Goal: Information Seeking & Learning: Find specific page/section

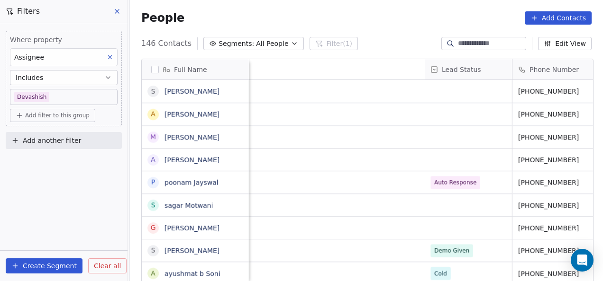
scroll to position [240, 467]
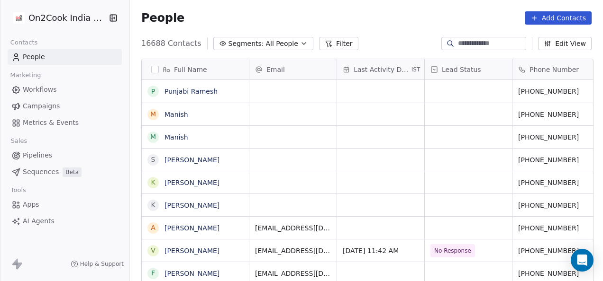
scroll to position [240, 467]
click at [326, 51] on div "Full Name P Punjabi [PERSON_NAME] M [PERSON_NAME] M [PERSON_NAME] S [PERSON_NAM…" at bounding box center [366, 175] width 473 height 248
click at [325, 48] on button "Filter" at bounding box center [338, 43] width 39 height 13
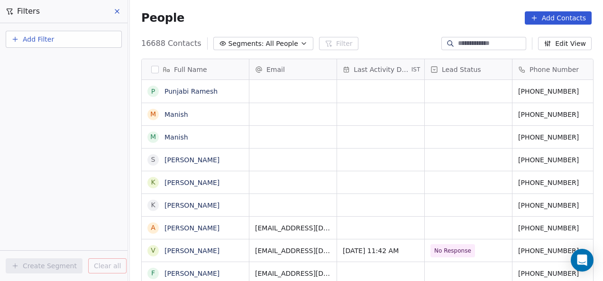
click at [105, 42] on button "Add Filter" at bounding box center [64, 39] width 116 height 17
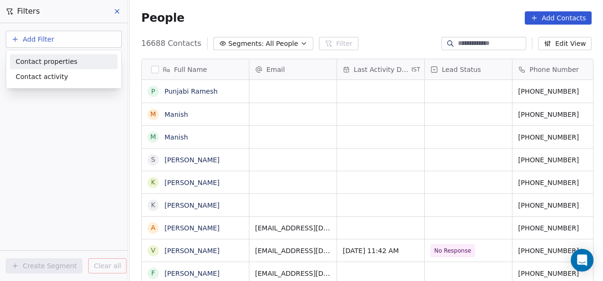
click at [88, 64] on div "Contact properties" at bounding box center [64, 62] width 96 height 10
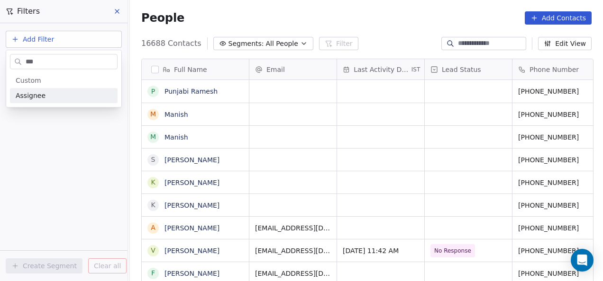
type input "***"
click at [81, 99] on div "Assignee" at bounding box center [64, 95] width 96 height 9
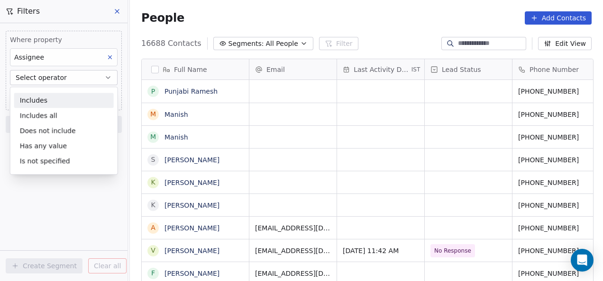
click at [72, 99] on div "Includes" at bounding box center [63, 100] width 99 height 15
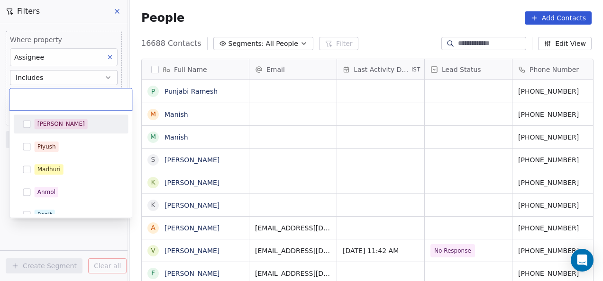
click at [72, 99] on body "On2Cook India Pvt. Ltd. Contacts People Marketing Workflows Campaigns Metrics &…" at bounding box center [301, 140] width 603 height 281
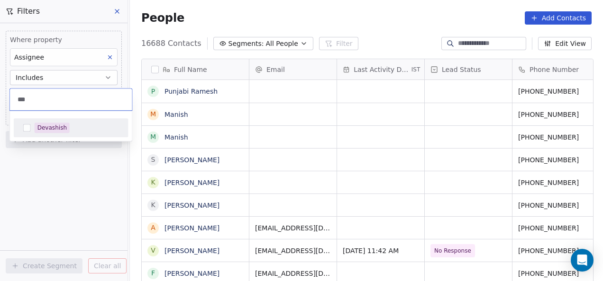
type input "***"
click at [36, 121] on div "Devashish" at bounding box center [71, 127] width 107 height 15
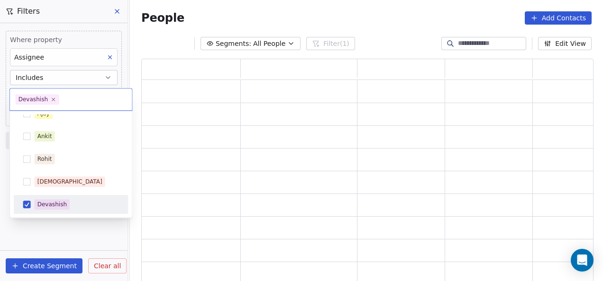
click at [70, 234] on html "On2Cook India Pvt. Ltd. Contacts People Marketing Workflows Campaigns Metrics &…" at bounding box center [301, 140] width 603 height 281
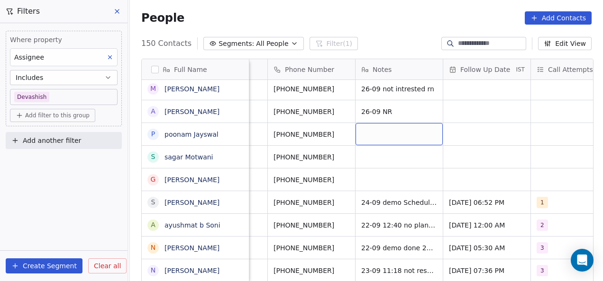
scroll to position [0, 245]
click at [398, 129] on div "grid" at bounding box center [398, 134] width 87 height 22
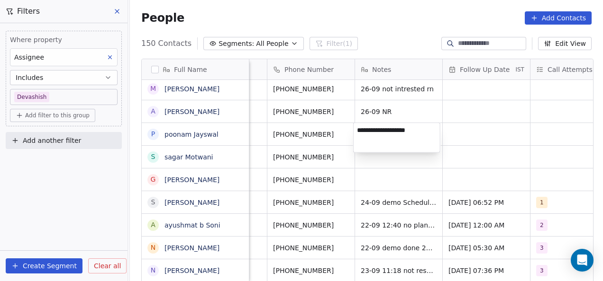
type textarea "**********"
click at [405, 164] on html "On2Cook India Pvt. Ltd. Contacts People Marketing Workflows Campaigns Metrics &…" at bounding box center [301, 140] width 603 height 281
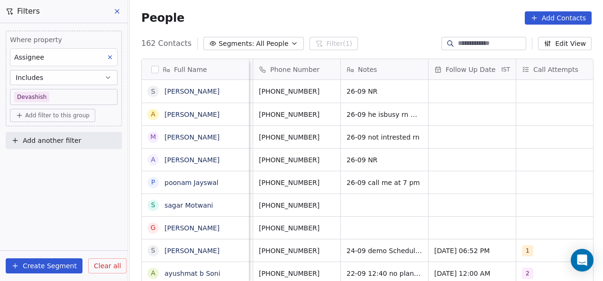
scroll to position [0, 260]
click at [364, 207] on div "grid" at bounding box center [383, 205] width 87 height 22
type textarea "**********"
click at [362, 229] on div "grid" at bounding box center [383, 228] width 87 height 22
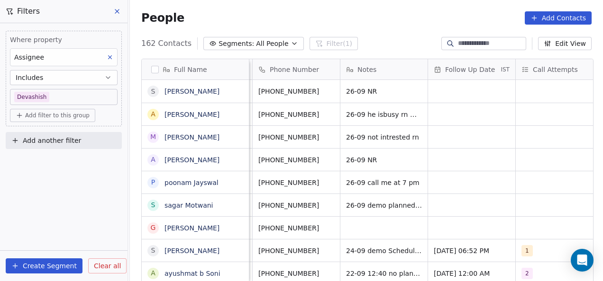
click at [448, 202] on html "On2Cook India Pvt. Ltd. Contacts People Marketing Workflows Campaigns Metrics &…" at bounding box center [301, 140] width 603 height 281
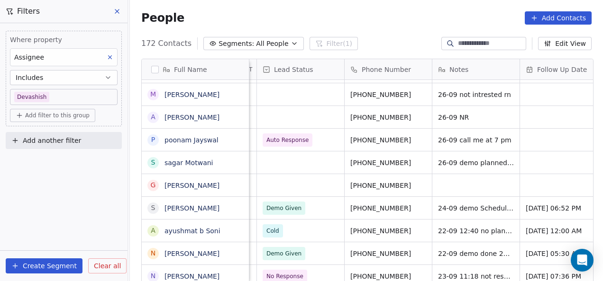
scroll to position [0, 166]
click at [296, 171] on div "grid" at bounding box center [302, 163] width 87 height 22
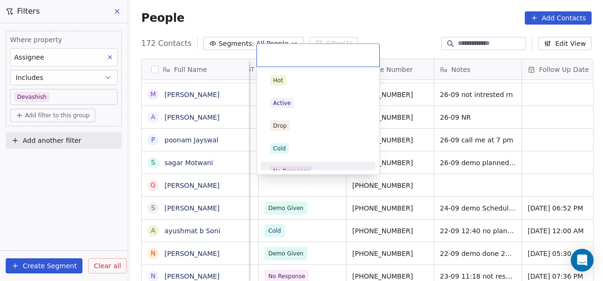
click at [405, 193] on html "On2Cook India Pvt. Ltd. Contacts People Marketing Workflows Campaigns Metrics &…" at bounding box center [301, 140] width 603 height 281
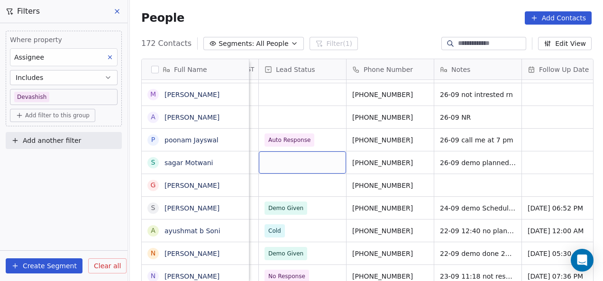
click at [267, 167] on div "grid" at bounding box center [302, 163] width 87 height 22
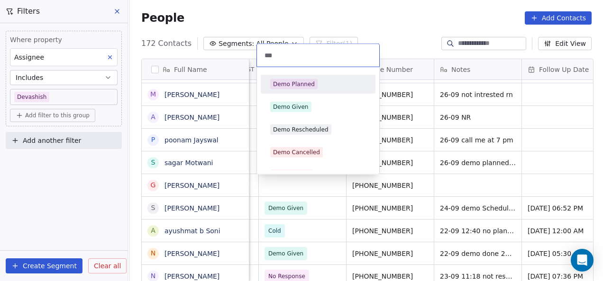
type input "***"
click at [297, 85] on div "Demo Planned" at bounding box center [294, 84] width 42 height 9
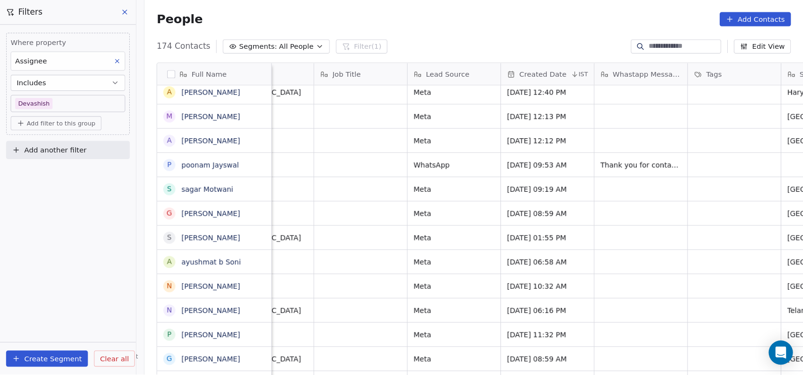
scroll to position [320, 661]
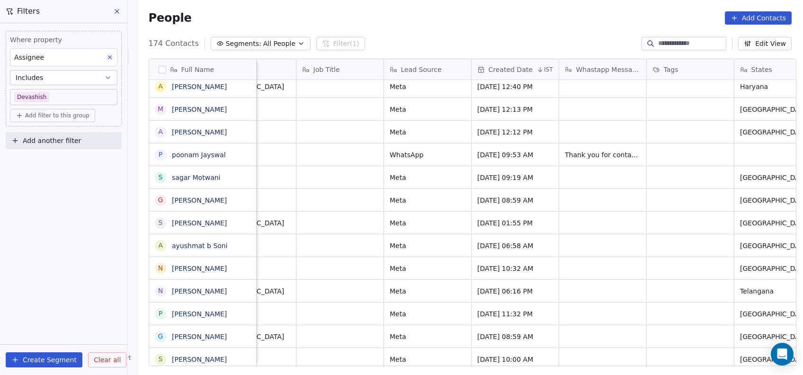
drag, startPoint x: 587, startPoint y: 0, endPoint x: 516, endPoint y: 3, distance: 71.6
click at [516, 3] on div "People Add Contacts" at bounding box center [470, 18] width 667 height 36
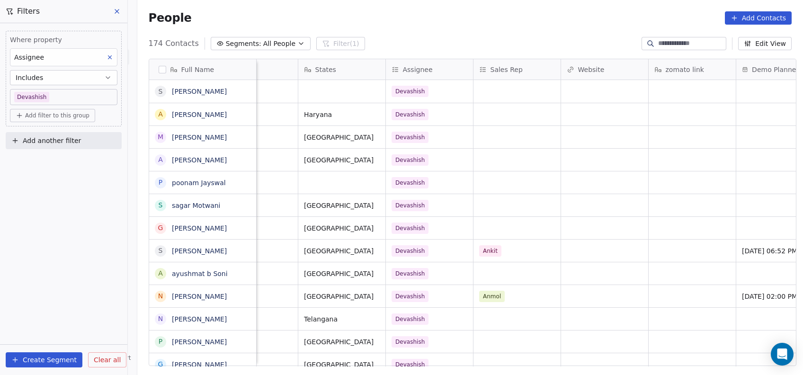
scroll to position [0, 1239]
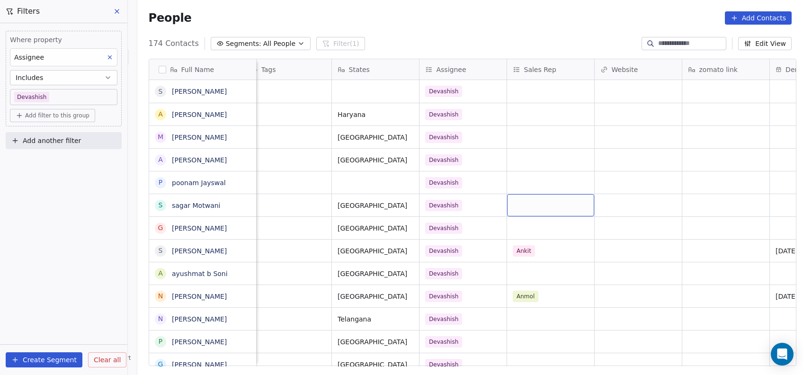
click at [528, 207] on div "grid" at bounding box center [550, 205] width 87 height 22
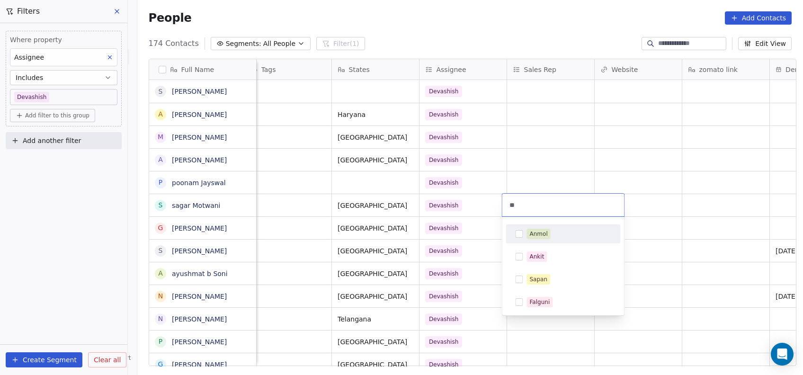
type input "*"
type input "**"
click at [548, 230] on div "Saurabh" at bounding box center [542, 230] width 24 height 9
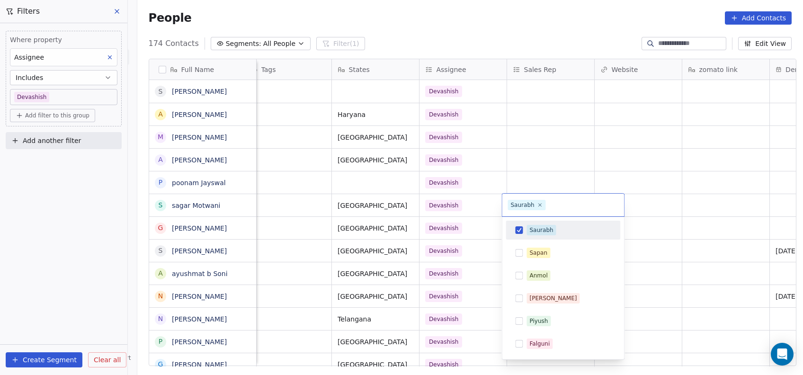
click at [602, 186] on html "On2Cook India Pvt. Ltd. Contacts People Marketing Workflows Campaigns Metrics &…" at bounding box center [401, 187] width 803 height 375
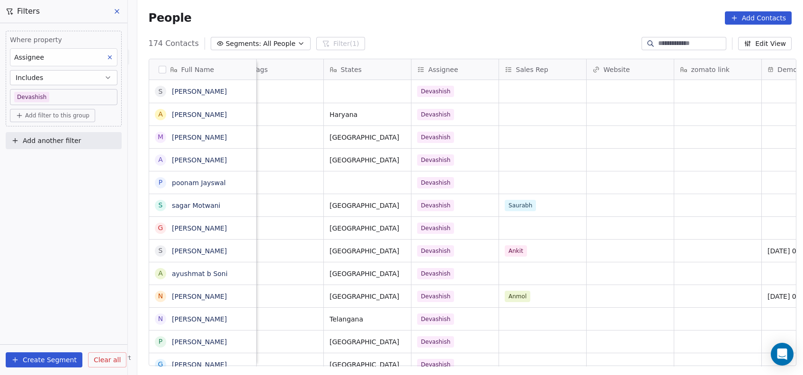
scroll to position [0, 1251]
click at [512, 209] on span "Saurabh" at bounding box center [517, 205] width 31 height 11
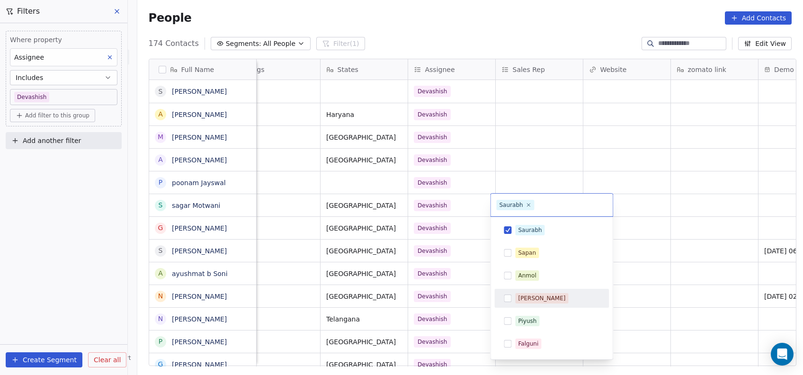
scroll to position [65, 0]
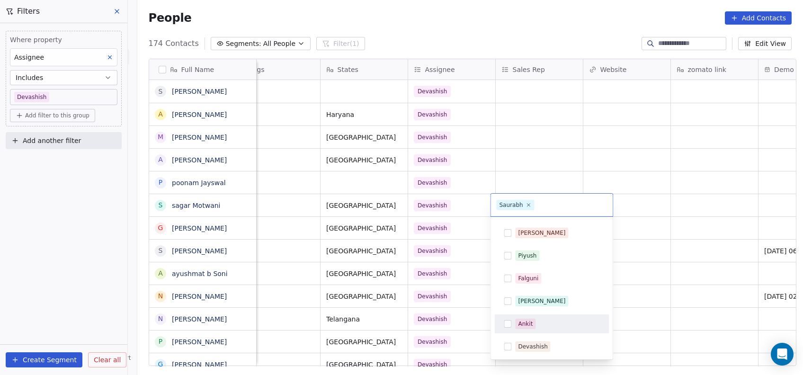
click at [510, 281] on button "Suggestions" at bounding box center [508, 324] width 8 height 8
click at [529, 206] on icon at bounding box center [529, 205] width 6 height 6
click at [602, 180] on html "On2Cook India Pvt. Ltd. Contacts People Marketing Workflows Campaigns Metrics &…" at bounding box center [401, 187] width 803 height 375
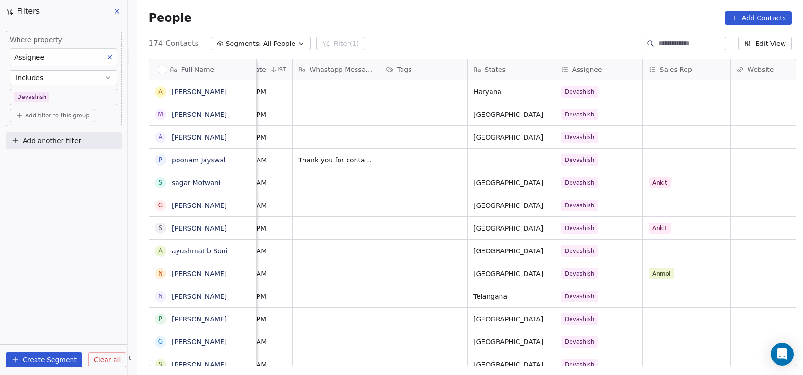
scroll to position [0, 1104]
click at [602, 208] on div "grid" at bounding box center [686, 205] width 87 height 22
type input "***"
click at [602, 232] on button "Suggestions" at bounding box center [655, 230] width 8 height 8
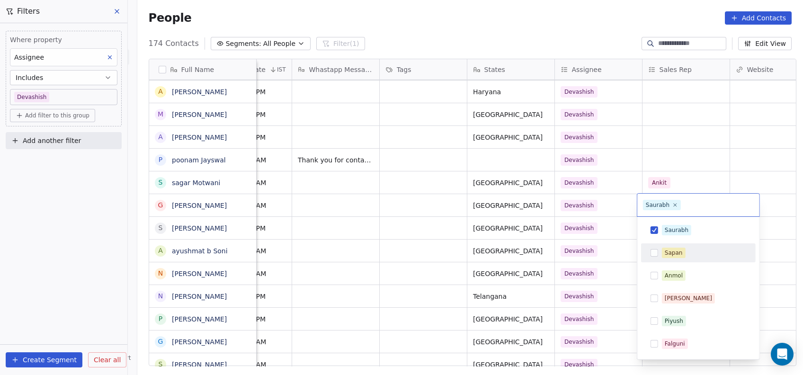
click at [602, 166] on html "On2Cook India Pvt. Ltd. Contacts People Marketing Workflows Campaigns Metrics &…" at bounding box center [401, 187] width 803 height 375
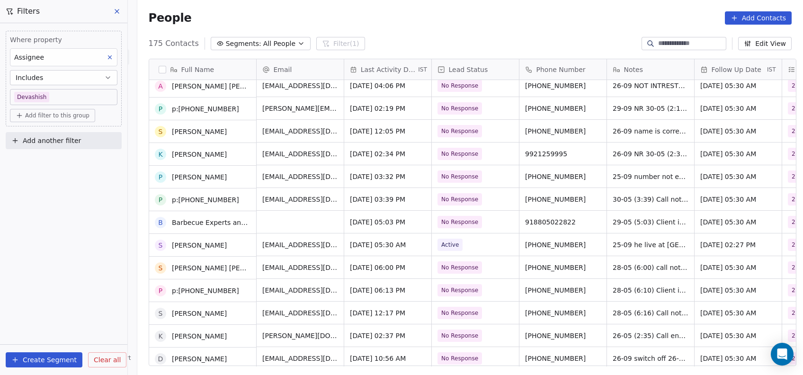
scroll to position [1013, 0]
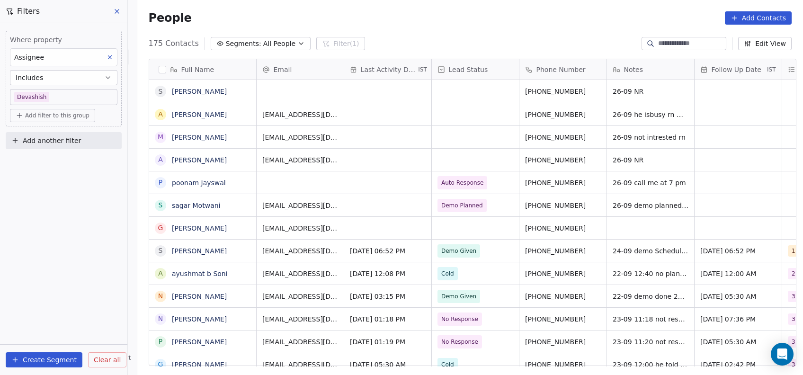
click at [397, 70] on span "Last Activity Date" at bounding box center [389, 69] width 56 height 9
click at [472, 100] on html "On2Cook India Pvt. Ltd. Contacts People Marketing Workflows Campaigns Metrics &…" at bounding box center [401, 187] width 803 height 375
click at [263, 42] on span "All People" at bounding box center [279, 44] width 32 height 10
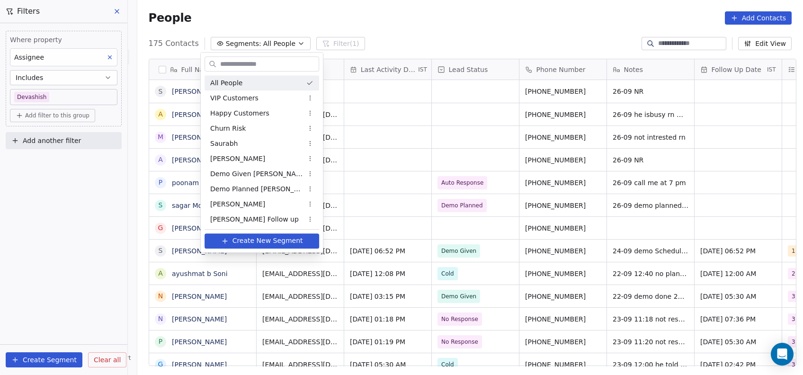
click at [358, 75] on html "On2Cook India Pvt. Ltd. Contacts People Marketing Workflows Campaigns Metrics &…" at bounding box center [401, 187] width 803 height 375
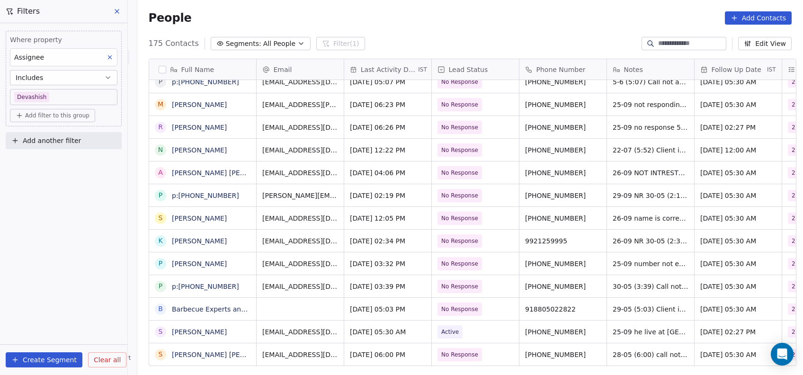
click at [62, 138] on span "Add another filter" at bounding box center [52, 141] width 58 height 10
click at [52, 162] on span "Contact properties" at bounding box center [47, 163] width 62 height 10
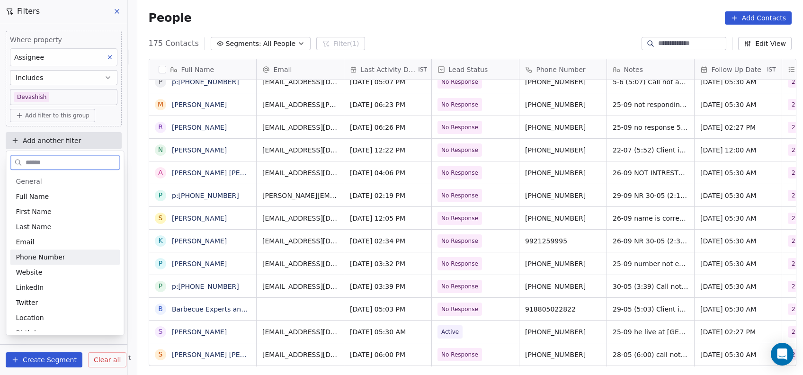
click at [77, 254] on div "Phone Number" at bounding box center [65, 256] width 99 height 9
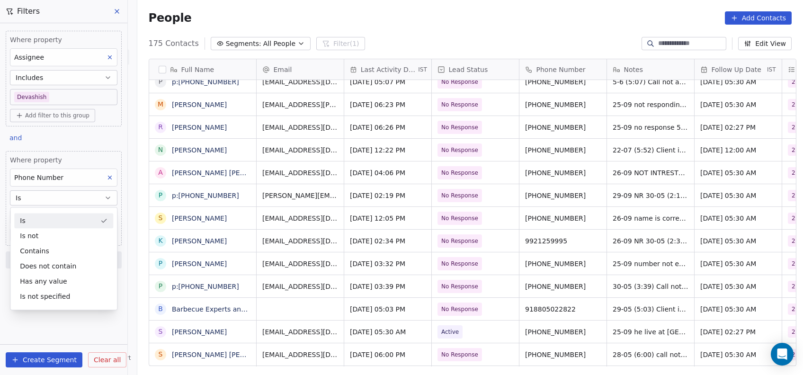
click at [71, 225] on div "Is" at bounding box center [63, 220] width 99 height 15
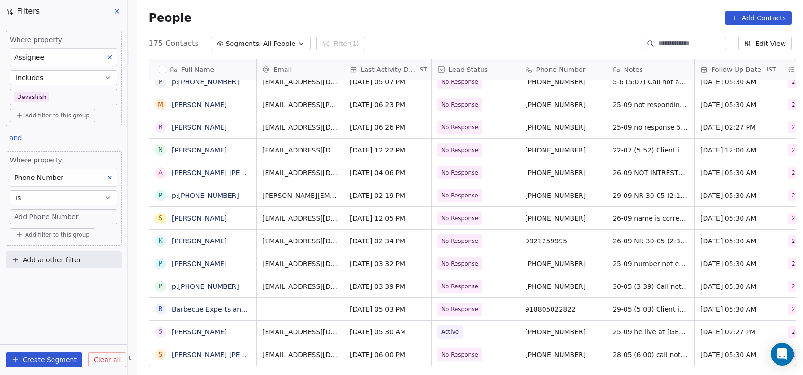
click at [108, 201] on icon "button" at bounding box center [108, 198] width 8 height 8
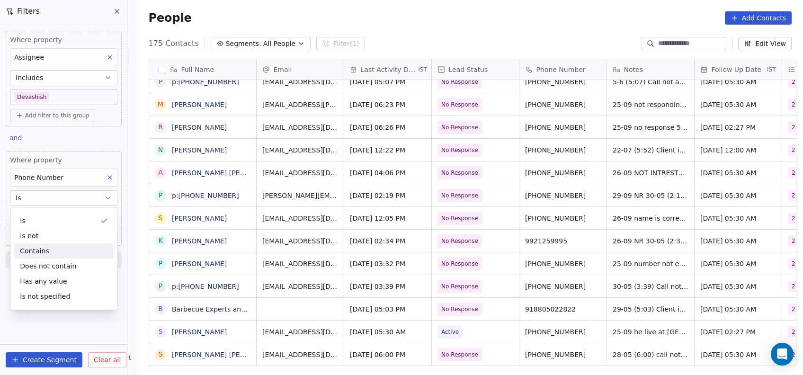
click at [75, 252] on div "Contains" at bounding box center [63, 250] width 99 height 15
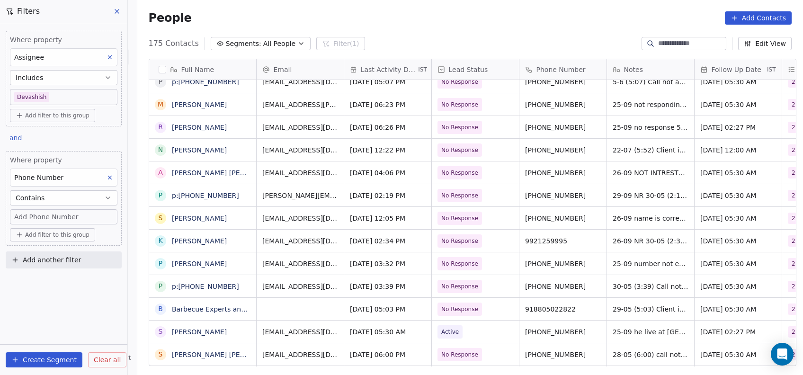
click at [74, 217] on div "Add Phone Number" at bounding box center [63, 216] width 99 height 9
type input "**********"
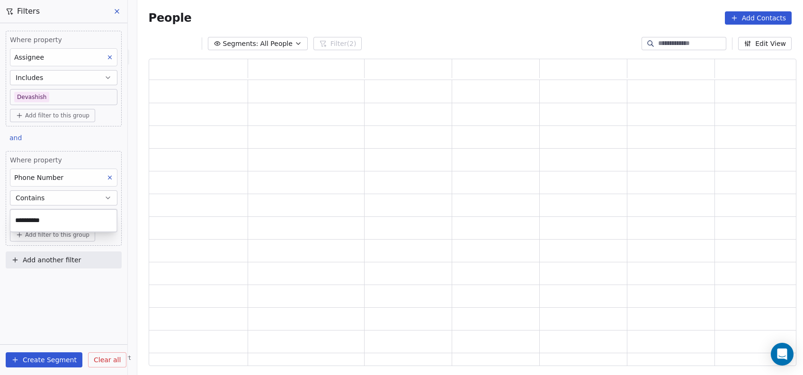
click at [63, 281] on html "**********" at bounding box center [401, 187] width 803 height 375
click at [63, 281] on div "Where property Assignee Includes [PERSON_NAME] Add filter to this group and Whe…" at bounding box center [63, 199] width 127 height 352
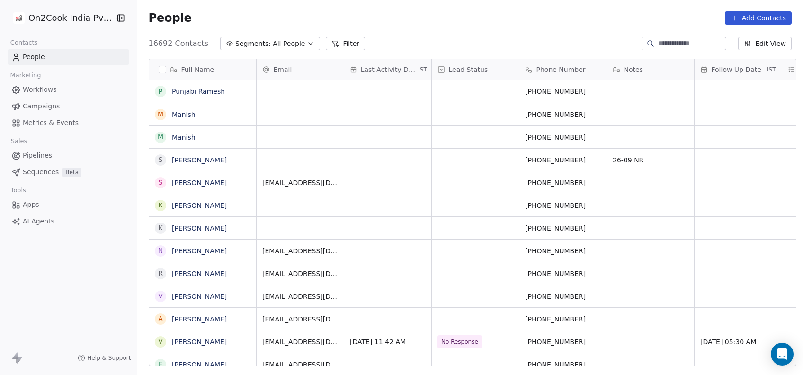
scroll to position [10, 10]
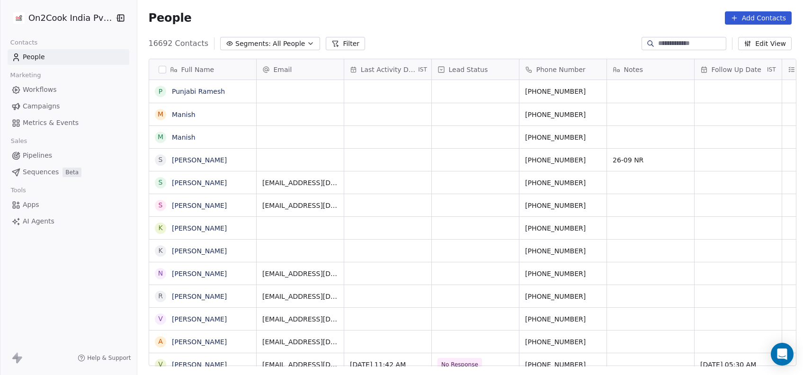
scroll to position [320, 661]
click at [332, 39] on button "Filter" at bounding box center [345, 43] width 39 height 13
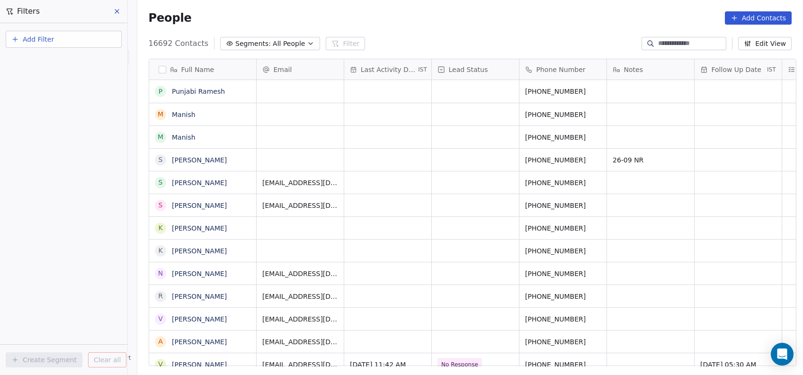
click at [89, 36] on button "Add Filter" at bounding box center [64, 39] width 116 height 17
click at [84, 57] on div "Contact properties" at bounding box center [64, 61] width 96 height 10
type input "***"
click at [41, 94] on span "Assignee" at bounding box center [31, 95] width 30 height 9
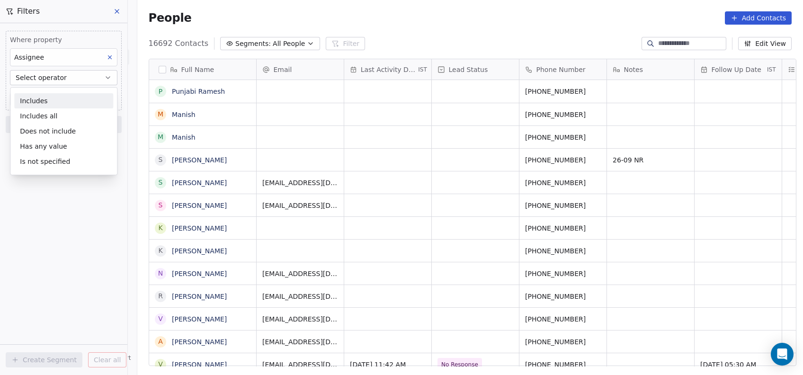
click at [41, 94] on div "Includes" at bounding box center [63, 100] width 99 height 15
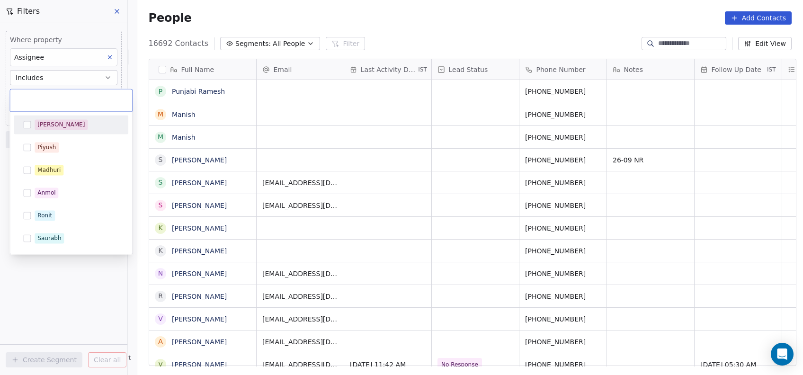
click at [41, 94] on body "On2Cook India Pvt. Ltd. Contacts People Marketing Workflows Campaigns Metrics &…" at bounding box center [401, 187] width 803 height 375
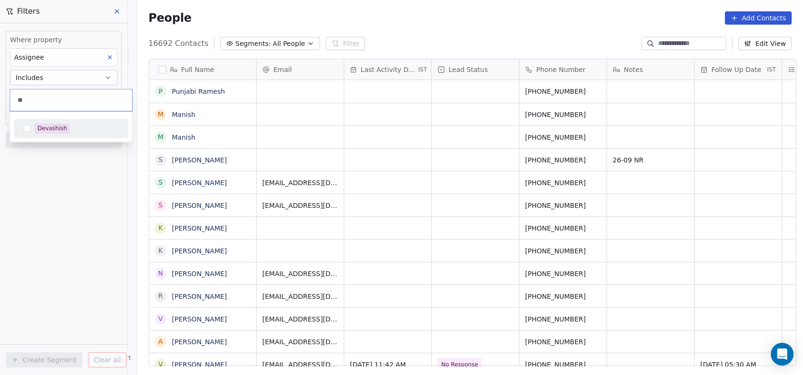
type input "**"
click at [25, 129] on button "Suggestions" at bounding box center [27, 129] width 8 height 8
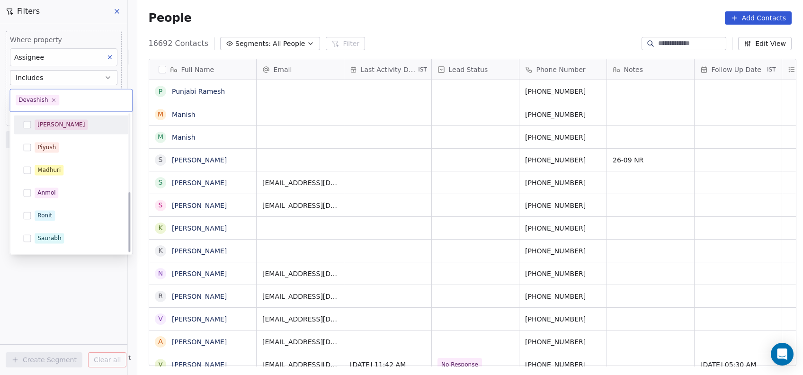
scroll to position [179, 0]
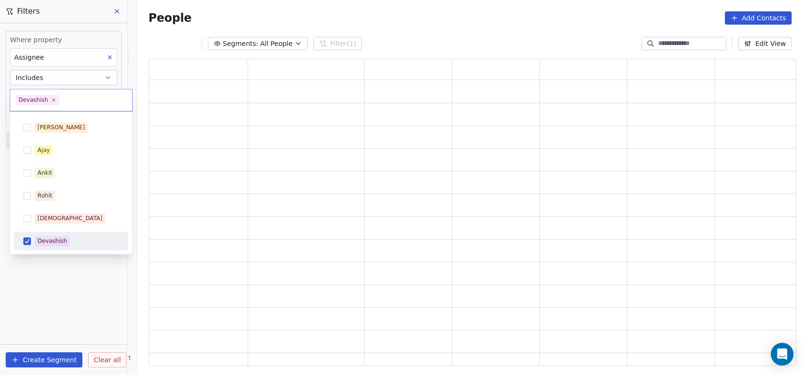
click at [66, 282] on html "On2Cook India Pvt. Ltd. Contacts People Marketing Workflows Campaigns Metrics &…" at bounding box center [401, 187] width 803 height 375
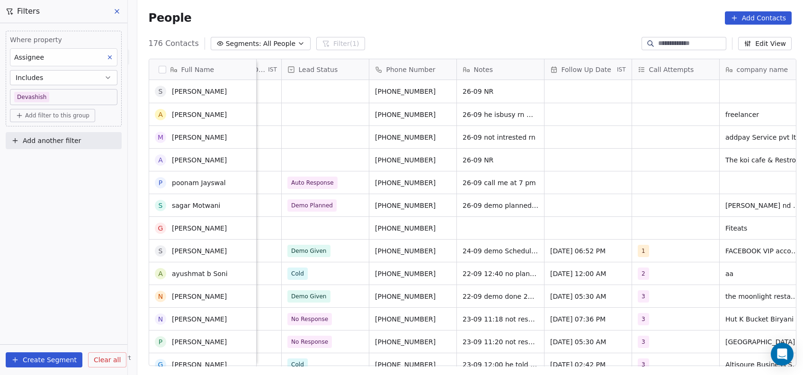
scroll to position [93, 0]
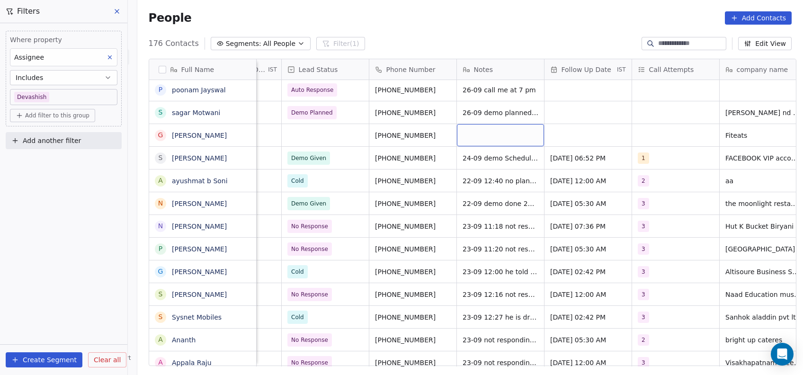
click at [486, 135] on div "grid" at bounding box center [500, 135] width 87 height 22
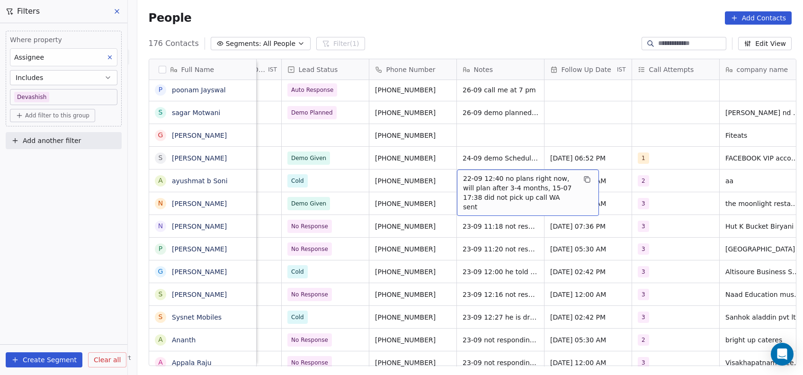
drag, startPoint x: 485, startPoint y: 174, endPoint x: 481, endPoint y: 137, distance: 37.2
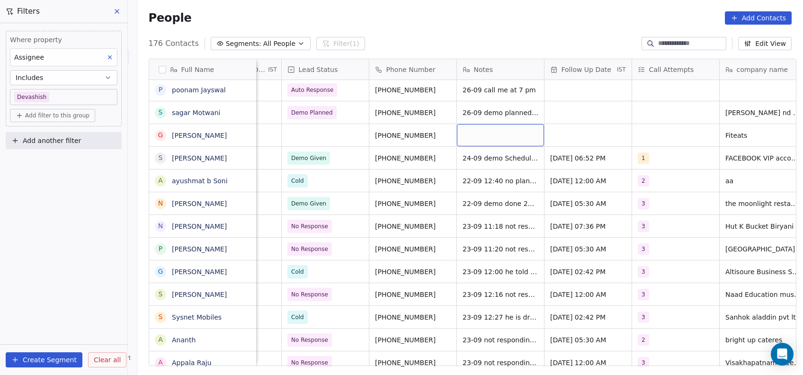
click at [481, 137] on div "grid" at bounding box center [500, 135] width 87 height 22
type textarea "**********"
click at [558, 129] on html "On2Cook India Pvt. Ltd. Contacts People Marketing Workflows Campaigns Metrics &…" at bounding box center [401, 187] width 803 height 375
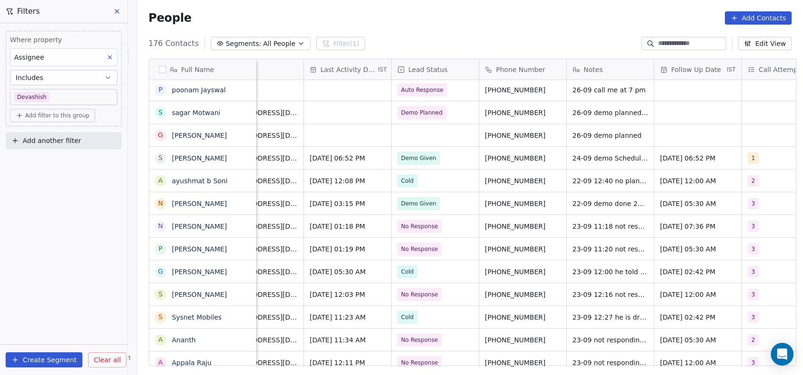
scroll to position [0, 75]
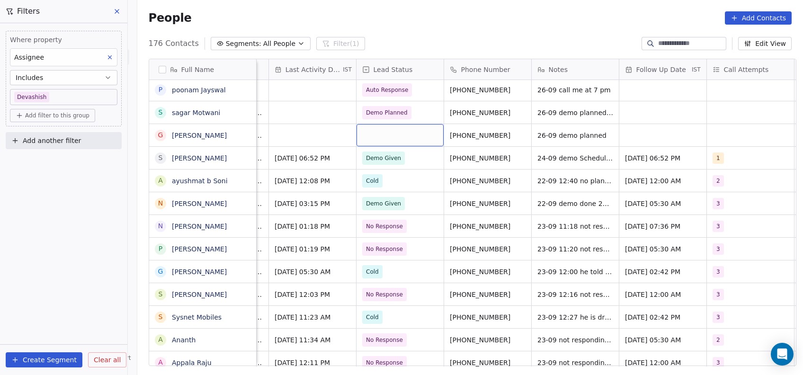
click at [389, 129] on div "grid" at bounding box center [400, 135] width 87 height 22
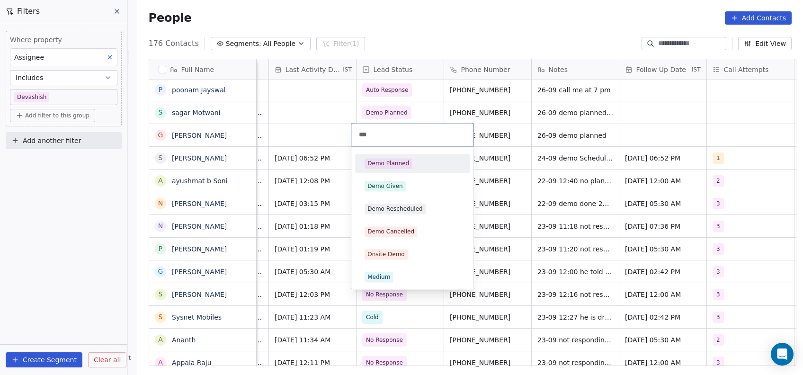
type input "****"
click at [523, 146] on html "On2Cook India Pvt. Ltd. Contacts People Marketing Workflows Campaigns Metrics &…" at bounding box center [401, 187] width 803 height 375
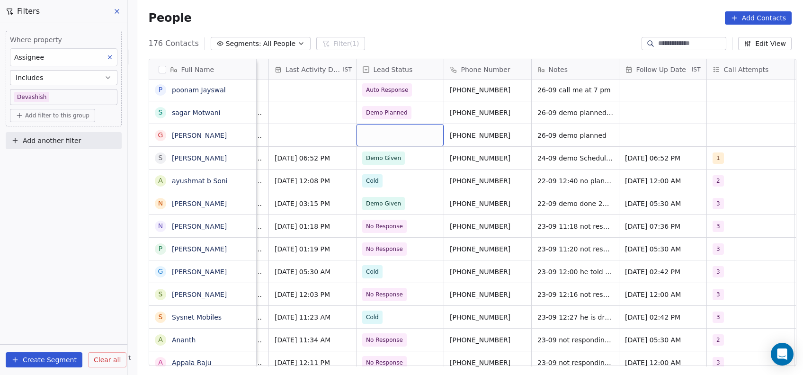
click at [410, 131] on div "grid" at bounding box center [400, 135] width 87 height 22
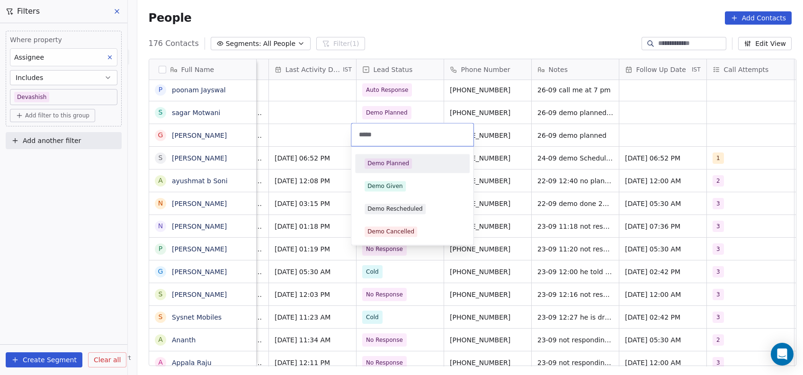
type input "****"
click at [397, 158] on div "Demo Planned" at bounding box center [412, 163] width 107 height 15
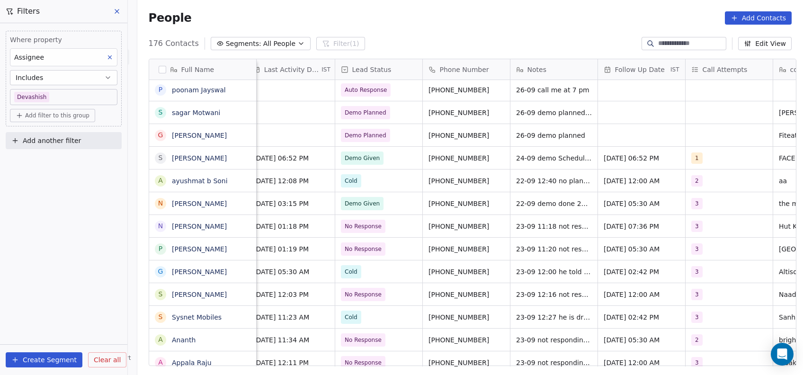
scroll to position [0, 0]
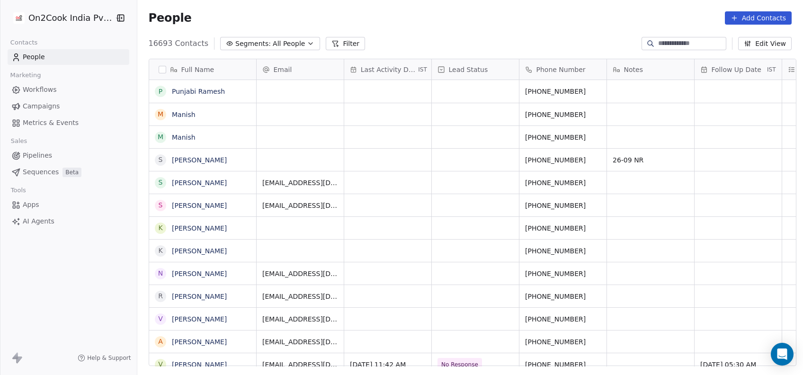
scroll to position [320, 661]
click at [332, 46] on button "Filter" at bounding box center [345, 43] width 39 height 13
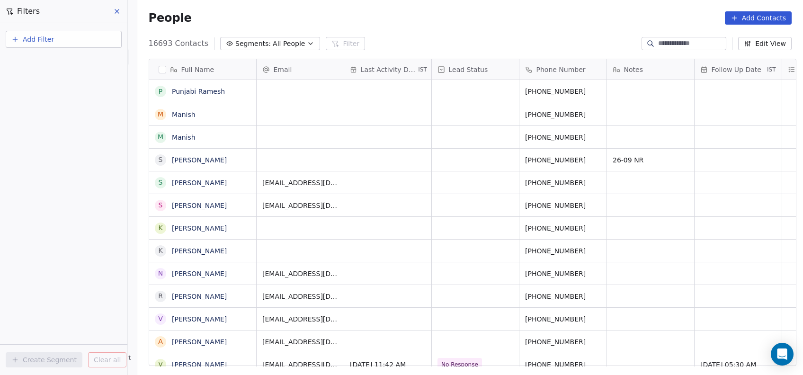
click at [98, 37] on button "Add Filter" at bounding box center [64, 39] width 116 height 17
click at [77, 63] on div "Contact properties" at bounding box center [64, 61] width 96 height 10
type input "***"
click at [72, 97] on div "Assignee" at bounding box center [64, 95] width 96 height 9
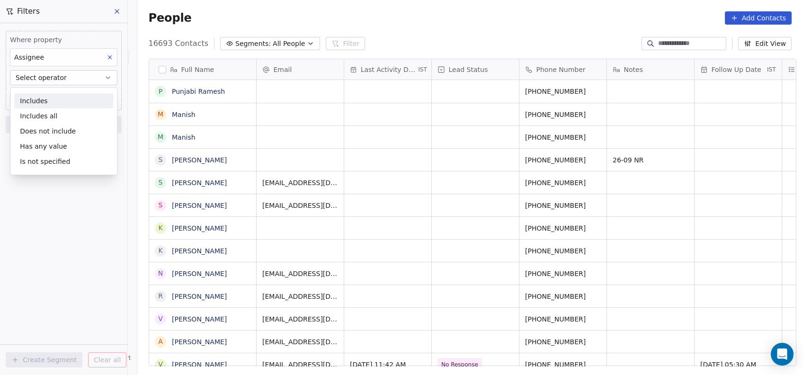
click at [72, 97] on div "Includes" at bounding box center [63, 100] width 99 height 15
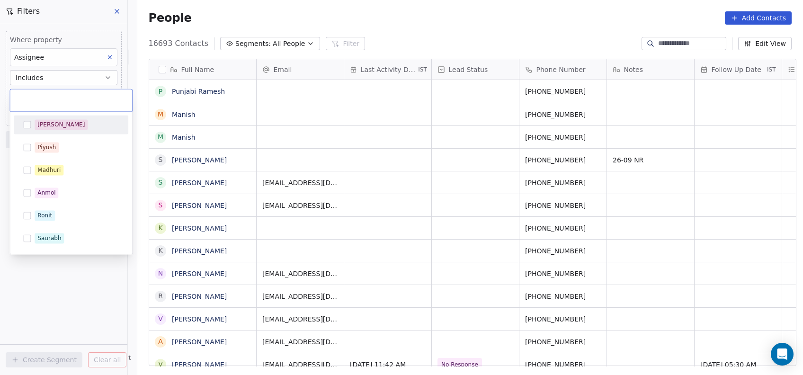
click at [72, 97] on body "On2Cook India Pvt. Ltd. Contacts People Marketing Workflows Campaigns Metrics &…" at bounding box center [401, 187] width 803 height 375
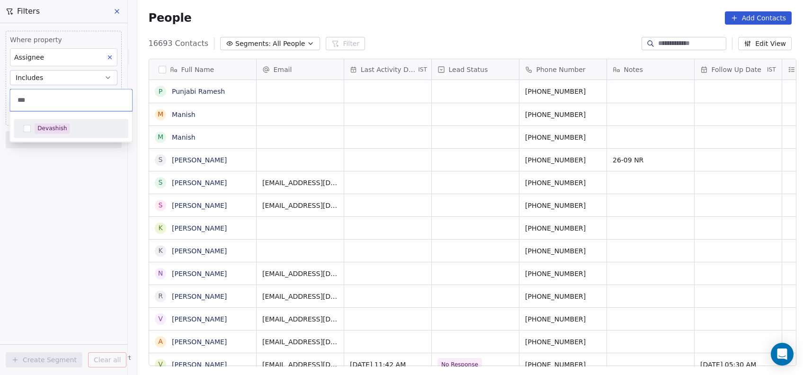
type input "***"
click at [34, 128] on div "Devashish" at bounding box center [71, 128] width 107 height 15
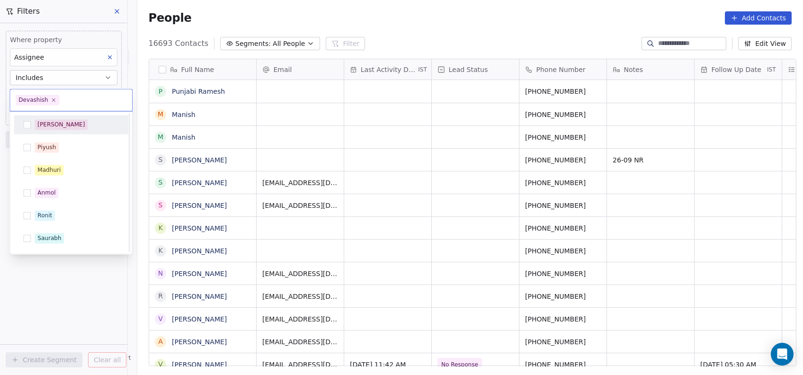
scroll to position [179, 0]
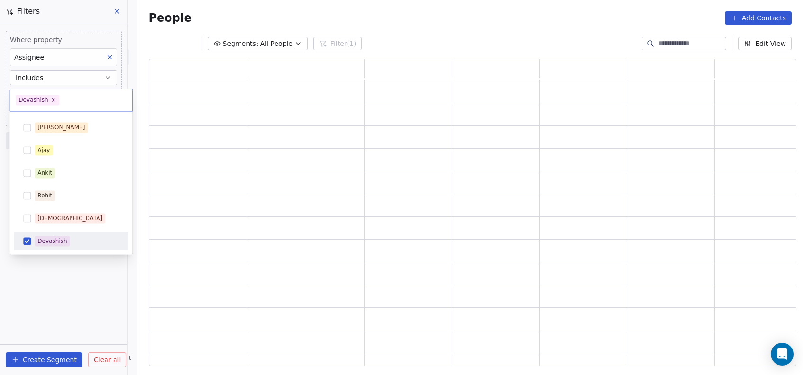
click at [49, 277] on html "On2Cook India Pvt. Ltd. Contacts People Marketing Workflows Campaigns Metrics &…" at bounding box center [401, 187] width 803 height 375
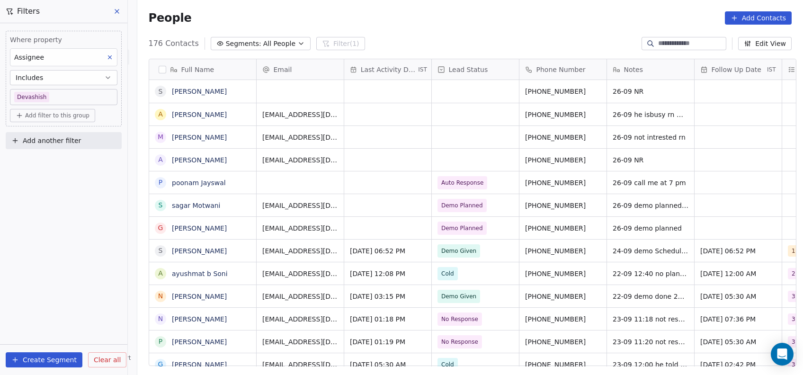
scroll to position [320, 661]
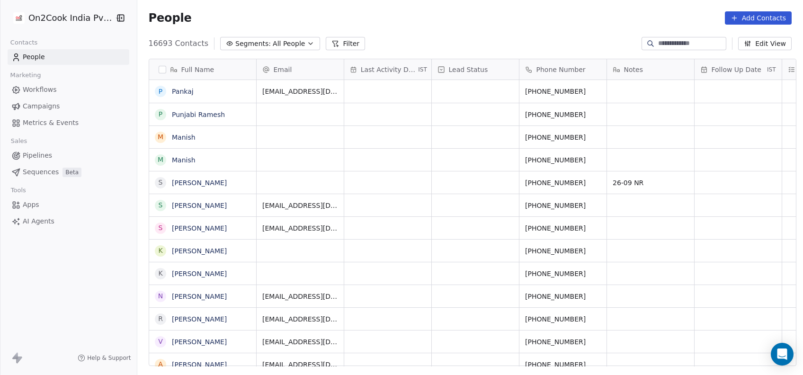
scroll to position [320, 661]
click at [328, 43] on button "Filter" at bounding box center [345, 43] width 39 height 13
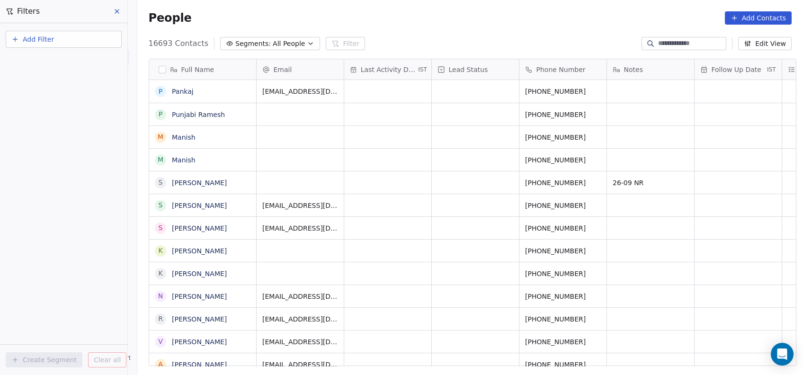
click at [35, 45] on button "Add Filter" at bounding box center [64, 39] width 116 height 17
click at [29, 67] on div "Contact properties" at bounding box center [64, 61] width 108 height 15
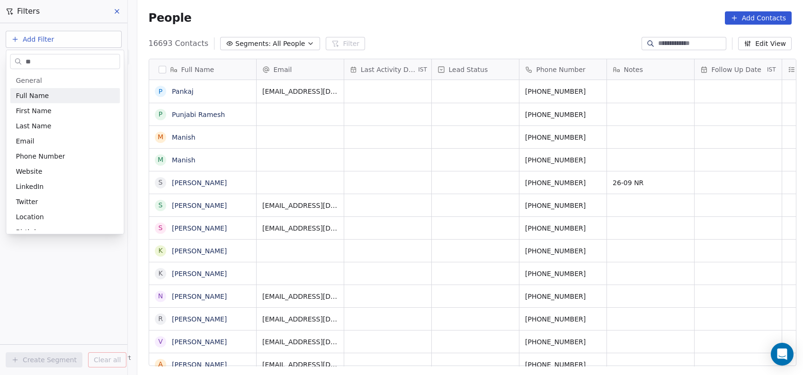
type input "***"
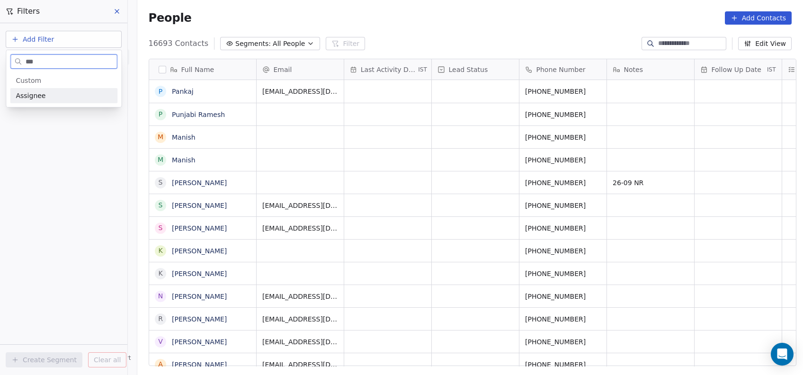
click at [27, 96] on span "Assignee" at bounding box center [31, 95] width 30 height 9
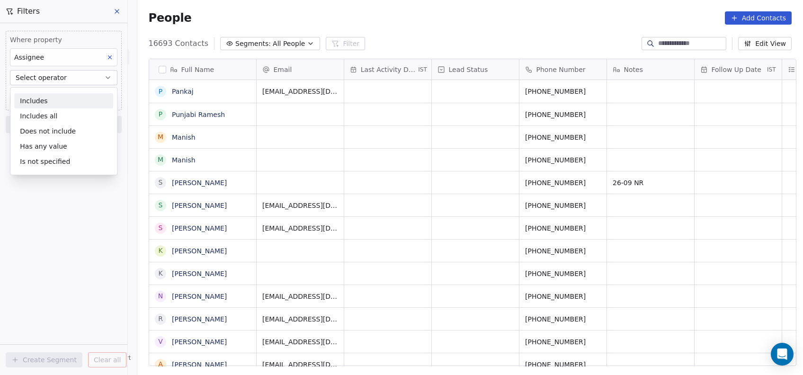
click at [27, 101] on div "Includes" at bounding box center [63, 100] width 99 height 15
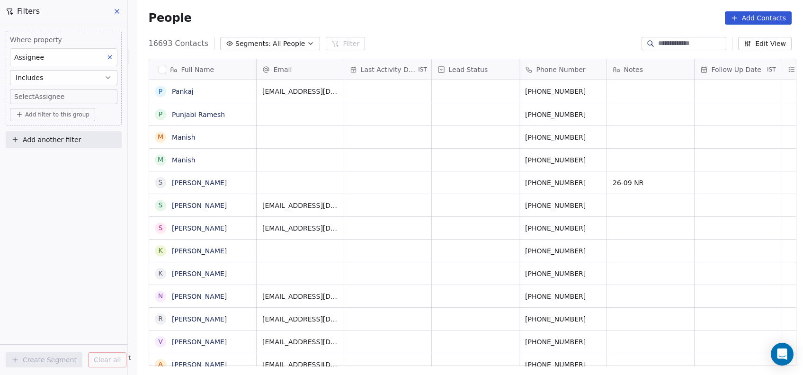
click at [24, 93] on body "On2Cook India Pvt. Ltd. Contacts People Marketing Workflows Campaigns Metrics &…" at bounding box center [401, 187] width 803 height 375
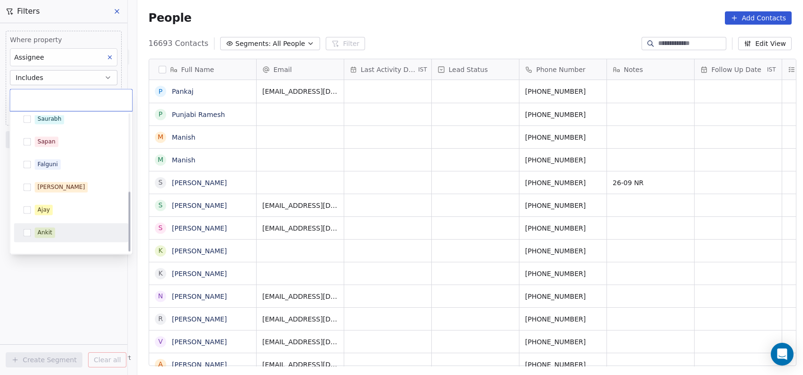
scroll to position [179, 0]
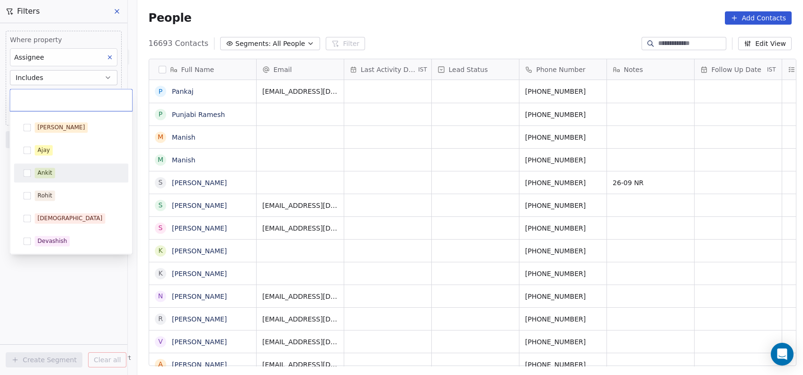
click at [27, 240] on button "Suggestions" at bounding box center [27, 241] width 8 height 8
click at [56, 296] on html "On2Cook India Pvt. Ltd. Contacts People Marketing Workflows Campaigns Metrics &…" at bounding box center [401, 187] width 803 height 375
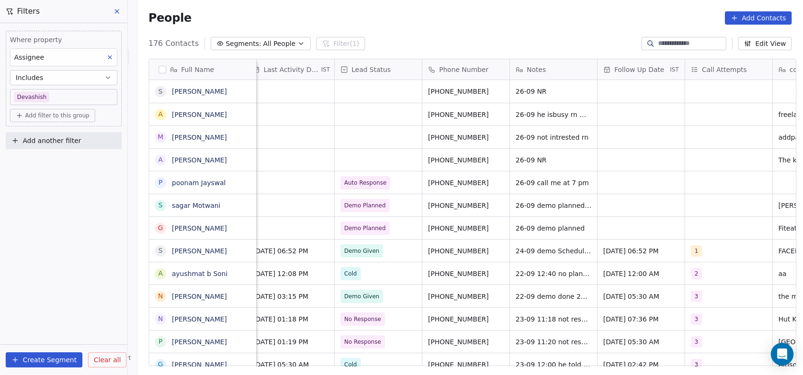
scroll to position [0, 99]
click at [573, 149] on div "26-09 NR" at bounding box center [552, 160] width 87 height 22
click at [554, 149] on div "26-09 NR" at bounding box center [552, 160] width 87 height 22
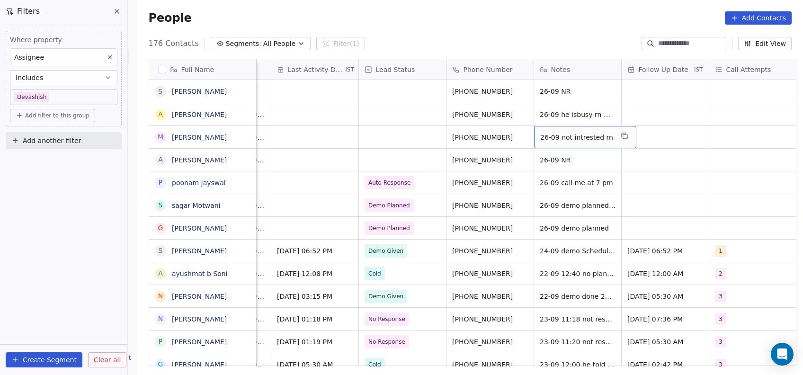
scroll to position [0, 72]
click at [401, 97] on div "grid" at bounding box center [403, 91] width 87 height 23
click at [396, 92] on div "grid" at bounding box center [403, 91] width 87 height 23
click at [377, 92] on div "grid" at bounding box center [403, 91] width 87 height 23
click at [415, 92] on div "grid" at bounding box center [403, 91] width 87 height 23
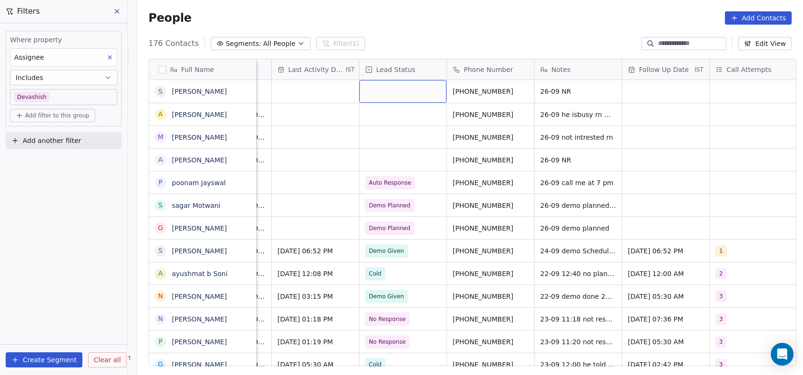
click at [407, 90] on div "grid" at bounding box center [403, 91] width 87 height 23
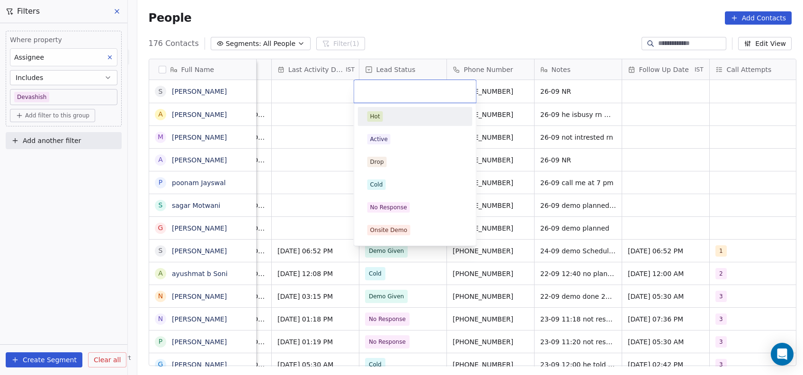
click at [404, 203] on div "No Response" at bounding box center [388, 207] width 37 height 9
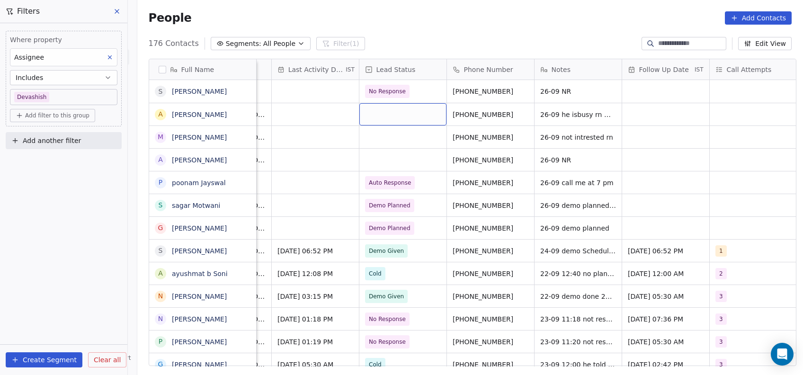
click at [414, 111] on div "grid" at bounding box center [403, 114] width 87 height 22
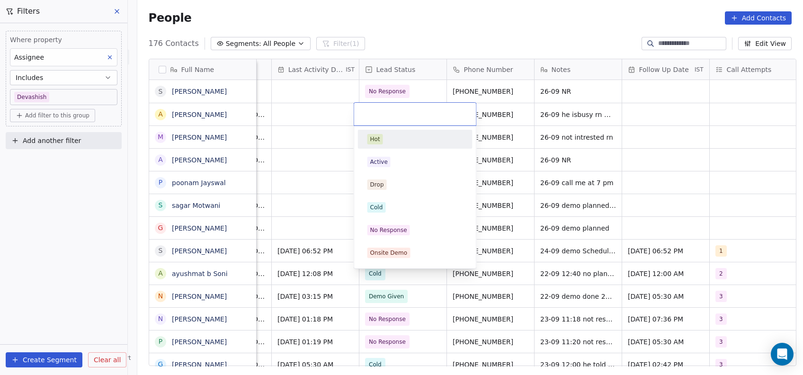
click at [437, 167] on div "Active" at bounding box center [415, 161] width 107 height 15
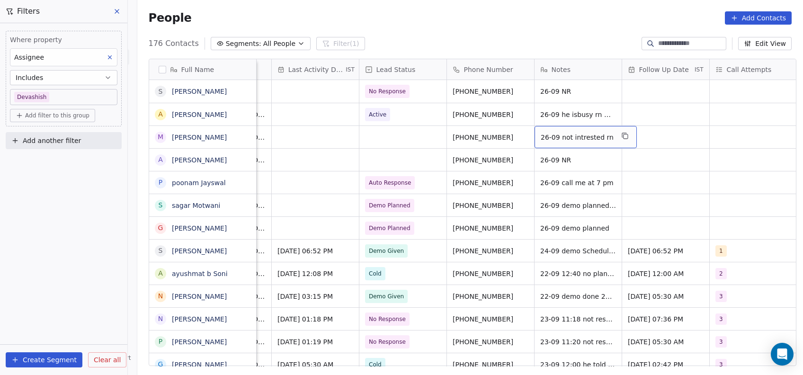
click at [565, 141] on span "26-09 not intrested rn" at bounding box center [577, 137] width 73 height 9
